Goal: Information Seeking & Learning: Find specific fact

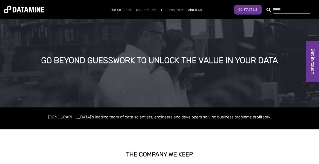
click at [270, 8] on div at bounding box center [289, 9] width 39 height 8
type input "*****"
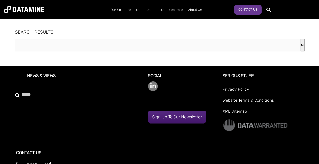
type input "*****"
